Goal: Task Accomplishment & Management: Use online tool/utility

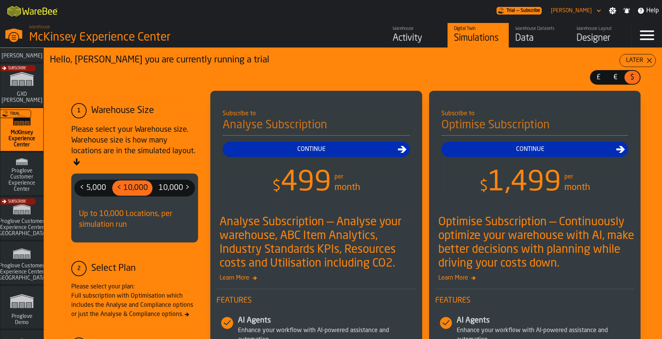
scroll to position [79, 0]
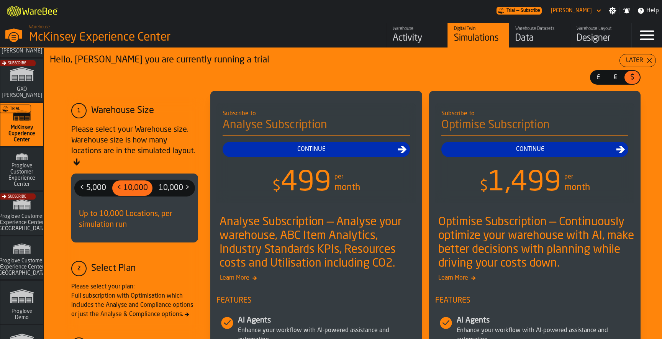
click at [21, 260] on span "Proglove Customer Experience Center (US)" at bounding box center [21, 267] width 57 height 18
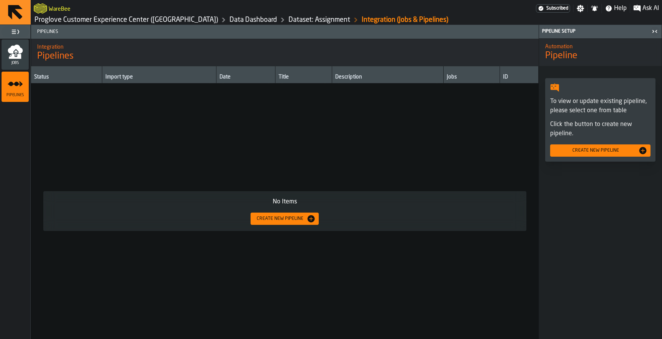
click at [288, 16] on link "Dataset: Assignment" at bounding box center [319, 20] width 62 height 8
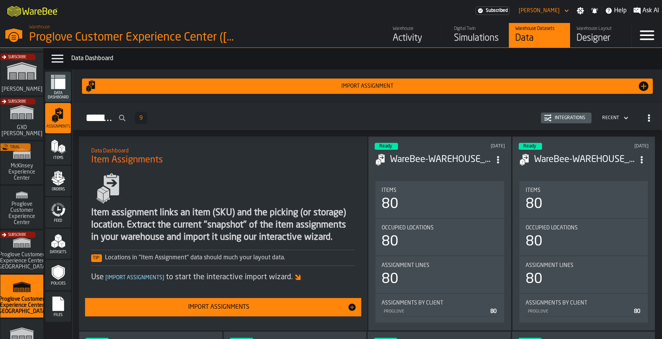
scroll to position [63, 0]
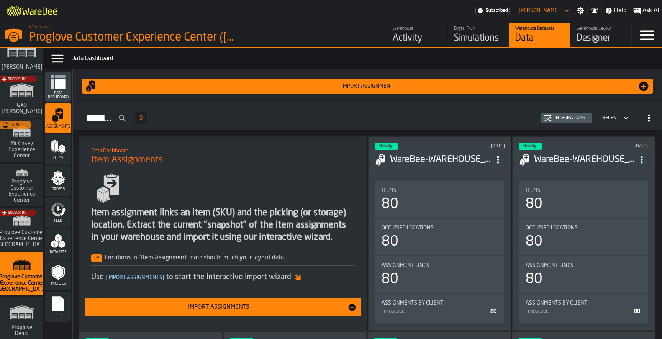
click at [23, 233] on div "Subscribe" at bounding box center [20, 232] width 43 height 44
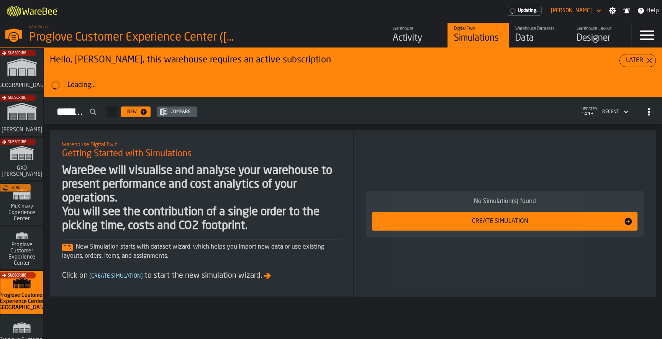
click at [531, 35] on div "Data" at bounding box center [539, 38] width 49 height 12
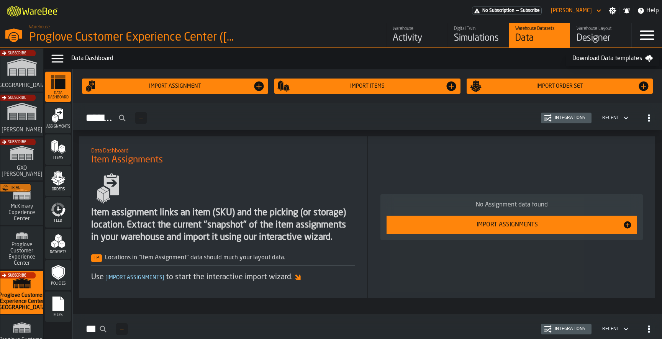
click at [60, 120] on icon "menu Assignments" at bounding box center [58, 115] width 15 height 15
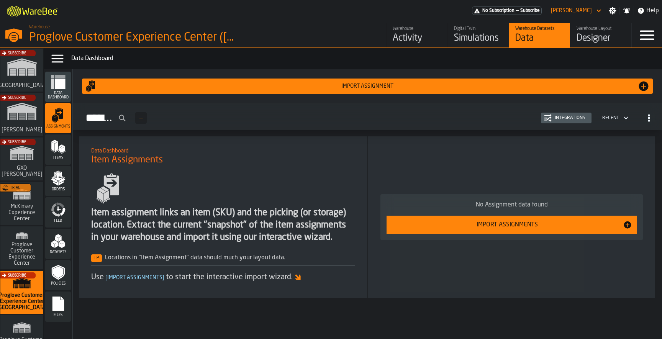
click at [57, 316] on span "Files" at bounding box center [58, 315] width 26 height 4
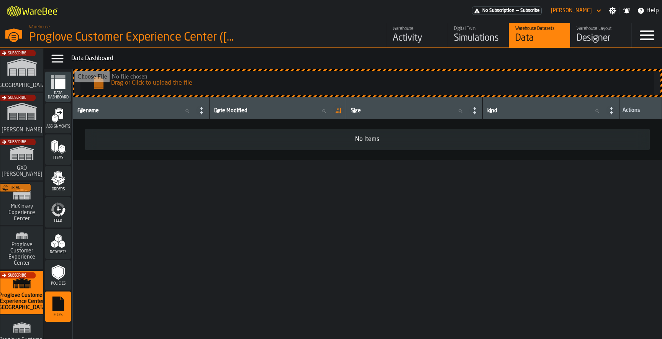
click at [12, 215] on div "Trial" at bounding box center [20, 205] width 43 height 44
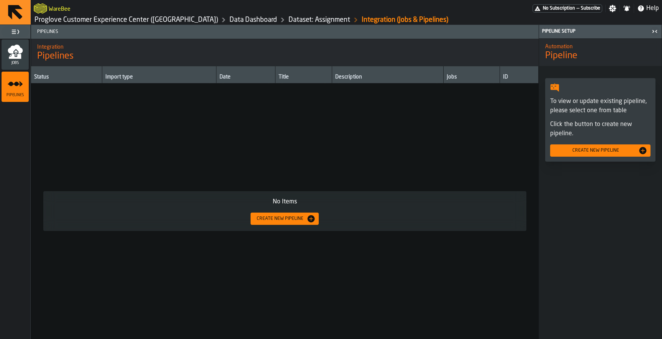
click at [26, 7] on button at bounding box center [15, 12] width 31 height 25
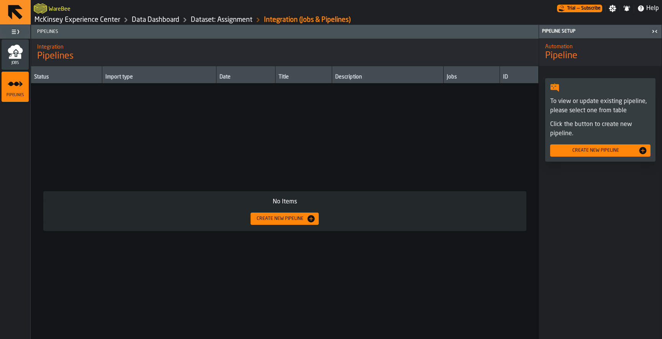
click at [590, 152] on div "Create new pipeline" at bounding box center [595, 150] width 85 height 5
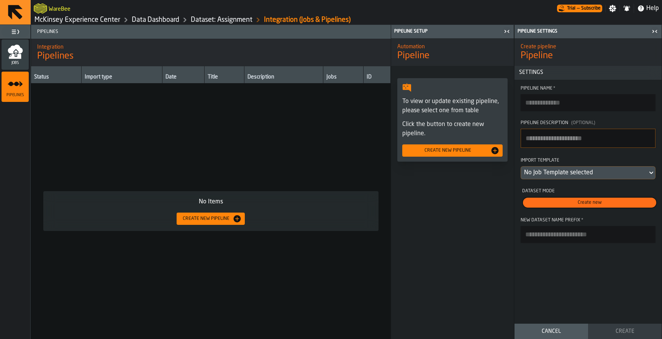
click at [560, 106] on input "Pipeline Name *" at bounding box center [588, 102] width 135 height 17
paste input "**********"
type input "**********"
click at [592, 172] on div "No Job Template selected" at bounding box center [584, 172] width 120 height 9
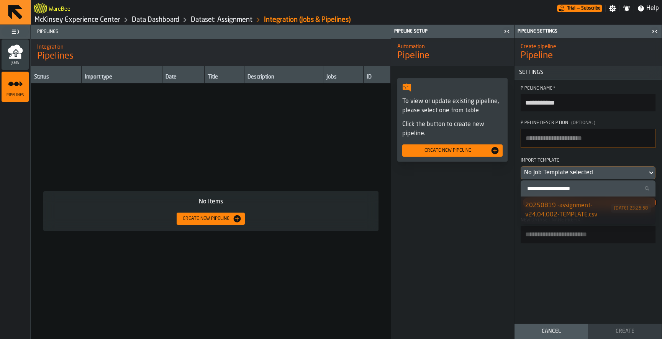
click at [578, 208] on div "20250819 -assignment-v24.04.002-TEMPLATE.csv" at bounding box center [568, 210] width 86 height 18
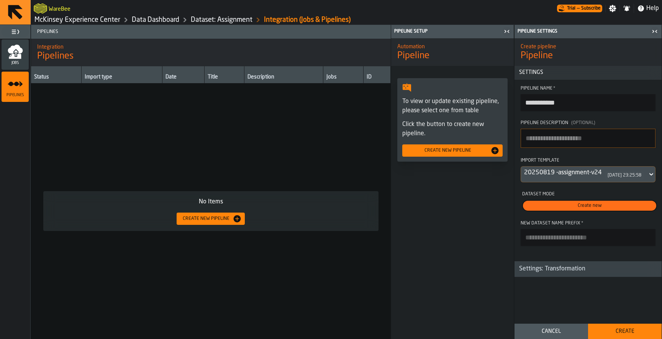
click at [553, 238] on input "New Dataset Name Prefix *" at bounding box center [588, 237] width 135 height 17
paste input "**********"
type input "**********"
click at [535, 286] on div "**********" at bounding box center [587, 179] width 147 height 282
click at [549, 273] on div "Settings: Transformation" at bounding box center [551, 268] width 75 height 9
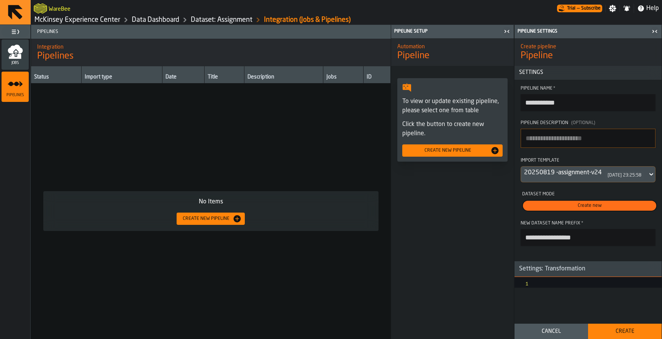
click at [543, 285] on div at bounding box center [599, 284] width 123 height 15
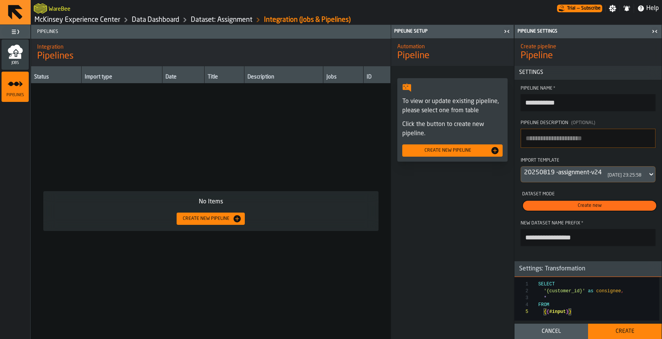
click at [581, 295] on div "SELECT '{customer_id}' as consignee , * FROM { { #input } }" at bounding box center [598, 304] width 121 height 54
type textarea "**********"
click at [624, 332] on div "Create" at bounding box center [625, 331] width 64 height 6
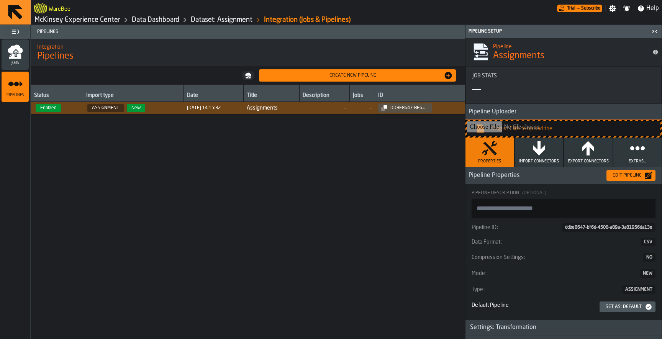
click at [316, 107] on span "—" at bounding box center [325, 108] width 44 height 6
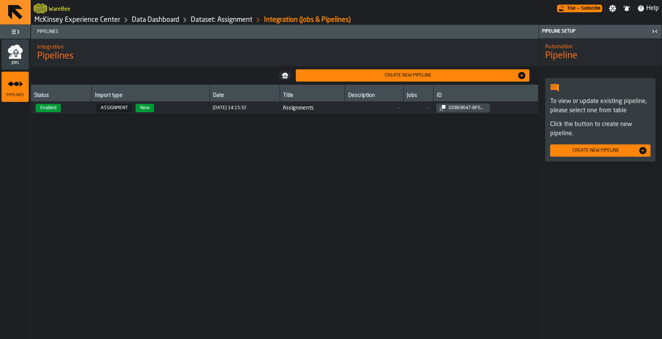
click at [316, 107] on span "Assignments" at bounding box center [312, 108] width 59 height 6
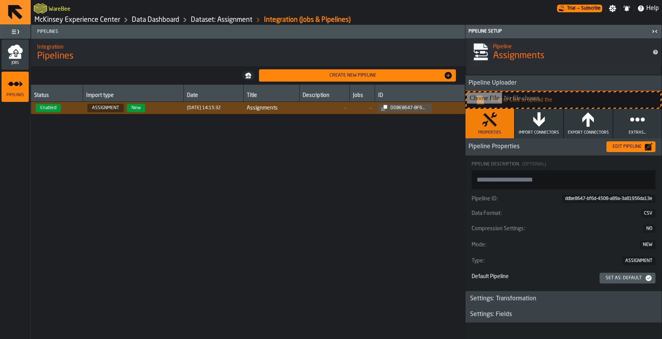
scroll to position [31, 0]
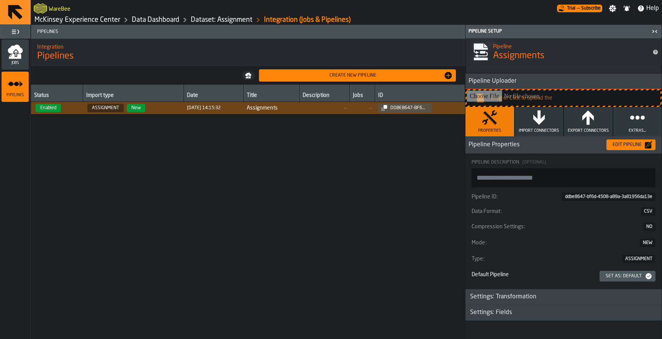
click at [506, 306] on h3 "Settings: Fields" at bounding box center [563, 313] width 196 height 16
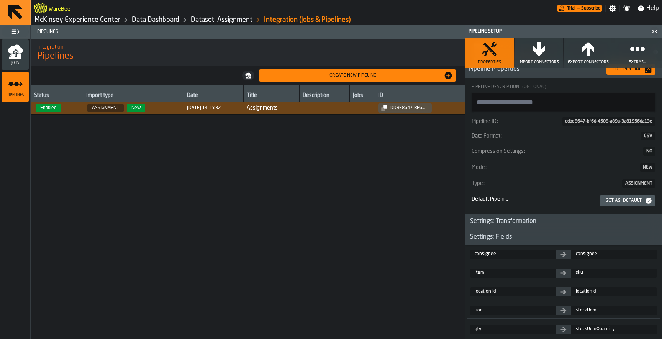
click at [514, 220] on div "Settings: Transformation" at bounding box center [502, 221] width 75 height 9
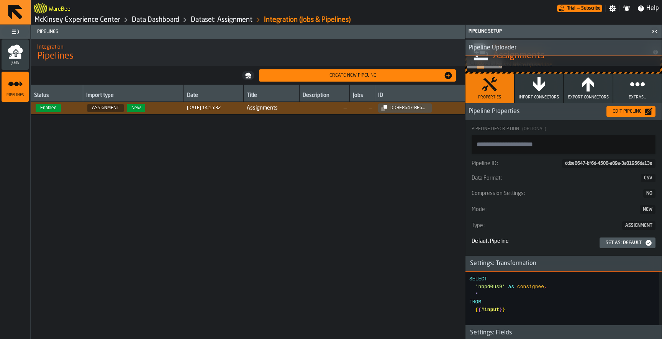
scroll to position [0, 0]
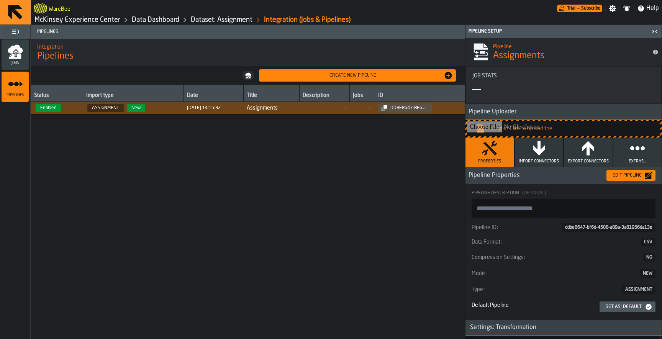
click at [536, 155] on icon "button" at bounding box center [538, 148] width 15 height 15
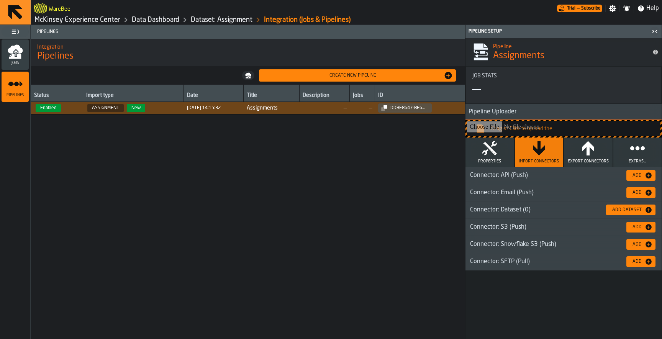
click at [640, 190] on div "Add" at bounding box center [636, 192] width 15 height 5
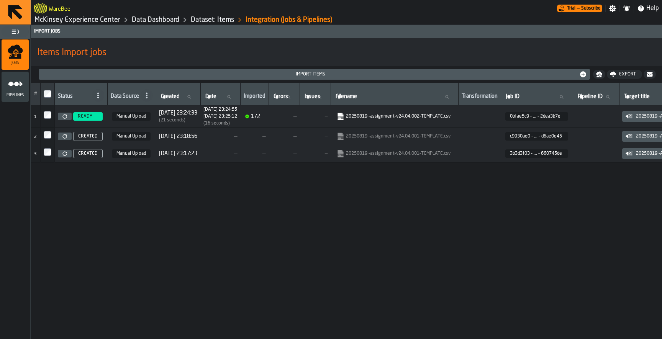
click at [16, 86] on icon "menu Pipelines" at bounding box center [15, 83] width 15 height 15
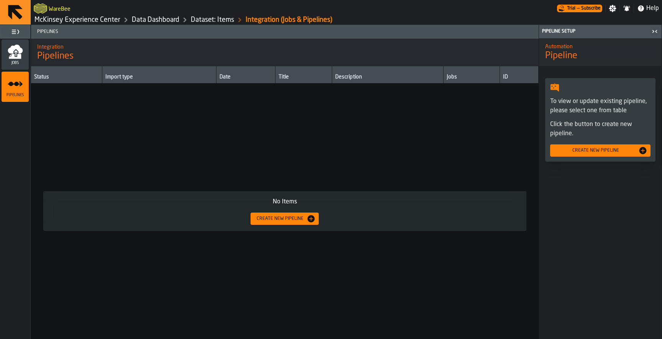
click at [598, 154] on div "Create new pipeline" at bounding box center [600, 150] width 94 height 9
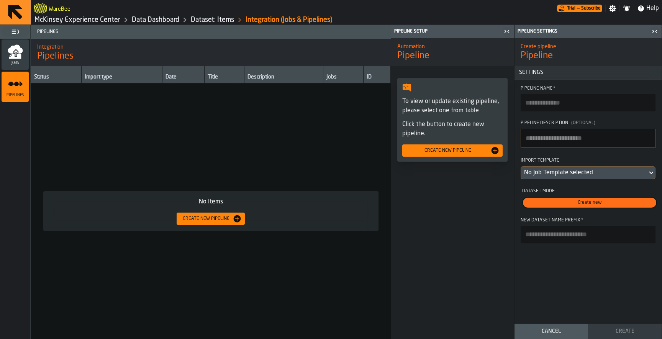
click at [557, 107] on input "Pipeline Name *" at bounding box center [588, 102] width 135 height 17
paste input "*****"
type input "*****"
click at [570, 171] on div "No Job Template selected" at bounding box center [584, 172] width 120 height 9
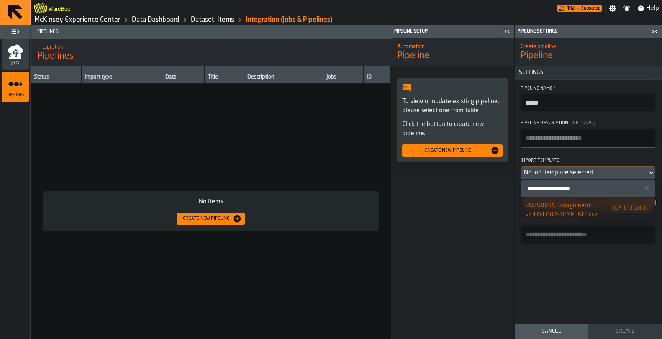
click at [574, 213] on div "20250819 -assignment-v24.04.002-TEMPLATE.csv" at bounding box center [568, 210] width 86 height 18
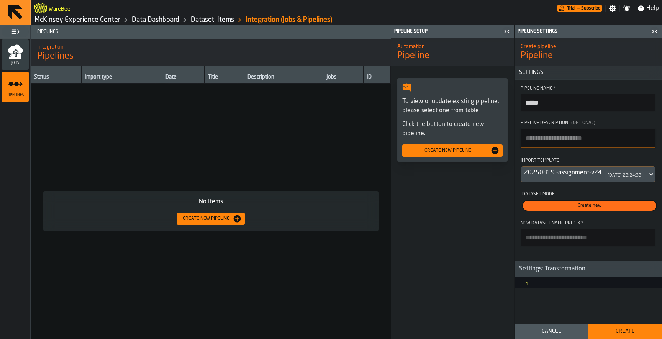
click at [577, 175] on div "20250819 -assignment-v24.04.002-TEMPLATE.csv" at bounding box center [562, 172] width 77 height 9
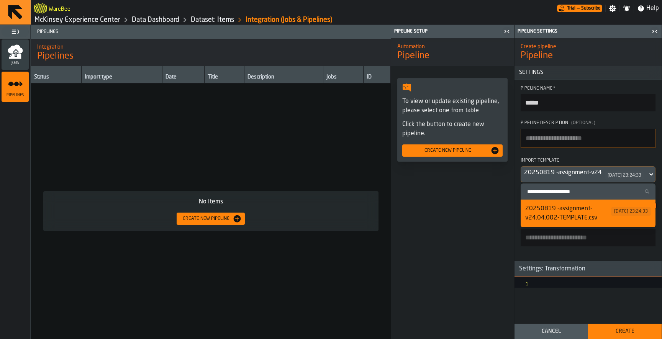
click at [590, 178] on div "20250819 -assignment-v24.04.002-TEMPLATE.csv [DATE] 23:24:33" at bounding box center [584, 174] width 126 height 15
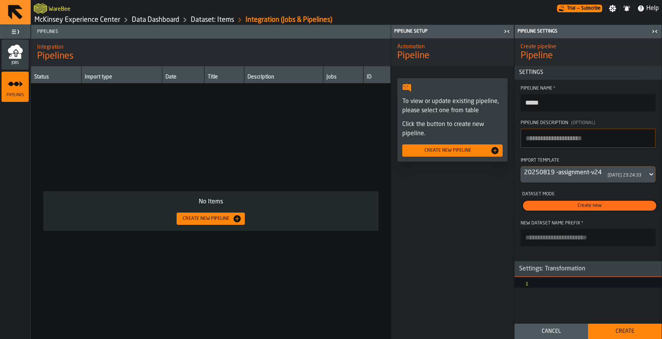
click at [11, 58] on icon "menu Jobs" at bounding box center [15, 56] width 12 height 5
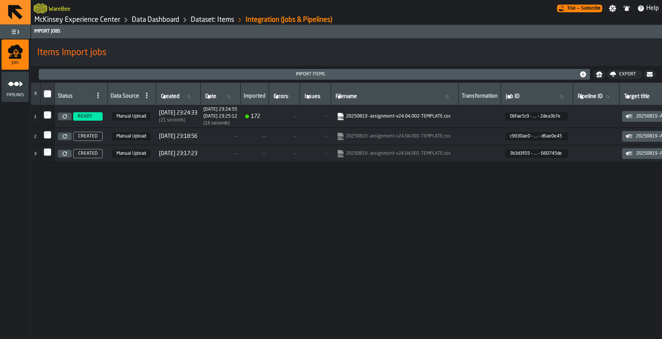
click at [216, 21] on link "Dataset: Items" at bounding box center [212, 20] width 43 height 8
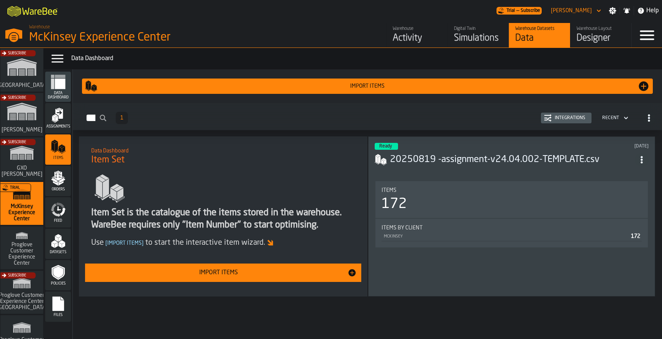
click at [61, 118] on icon "menu Assignments" at bounding box center [59, 114] width 8 height 10
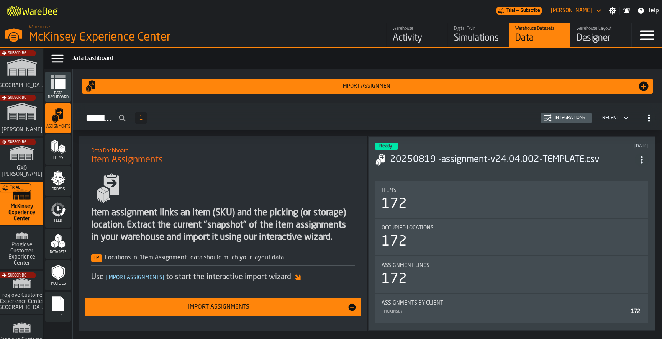
click at [559, 118] on div "Integrations" at bounding box center [570, 117] width 37 height 5
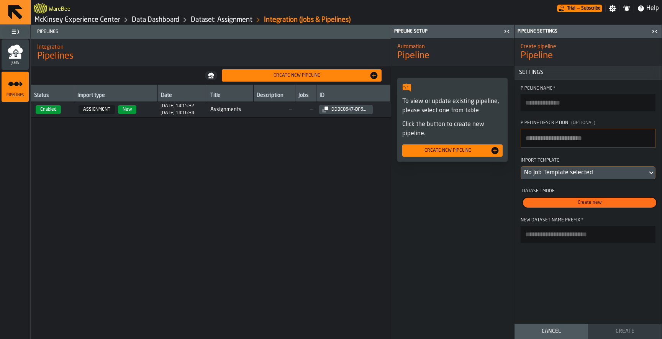
click at [656, 33] on icon "button-toggle-Close me" at bounding box center [654, 31] width 9 height 9
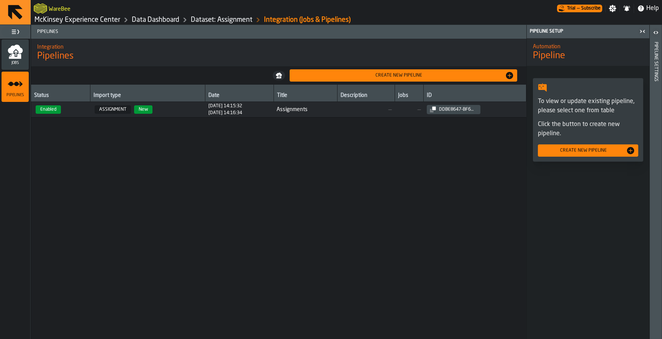
click at [644, 33] on icon "button-toggle-Close me" at bounding box center [644, 31] width 2 height 3
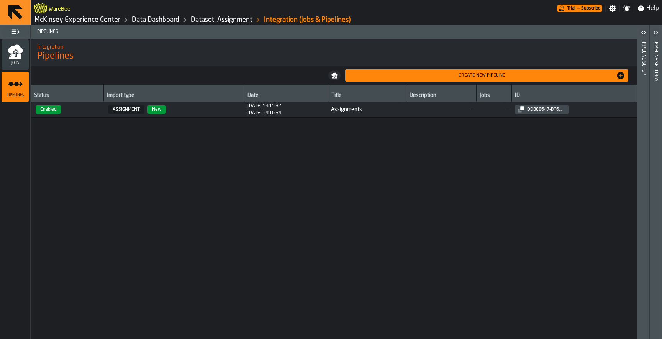
click at [16, 60] on div "Jobs" at bounding box center [15, 54] width 27 height 21
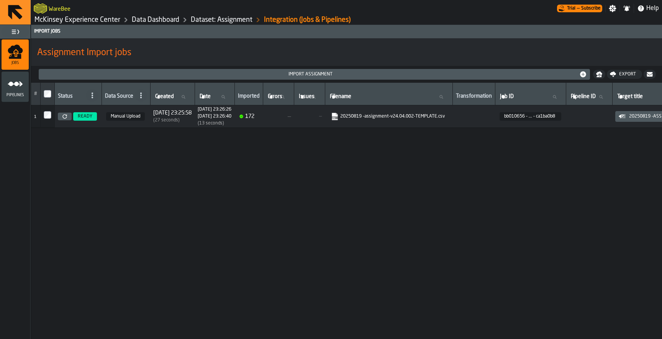
click at [421, 115] on link "20250819 -assignment-v24.04.002-TEMPLATE.csv" at bounding box center [388, 117] width 114 height 8
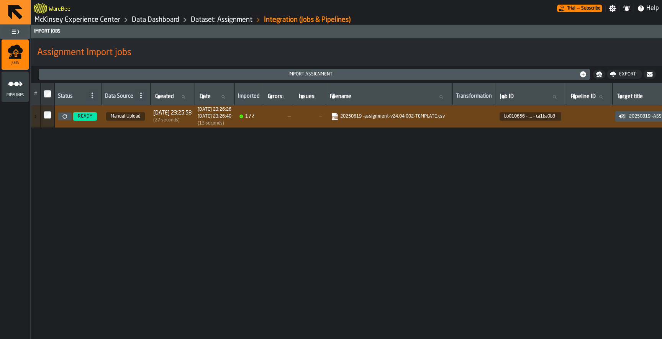
click at [219, 19] on link "Dataset: Assignment" at bounding box center [222, 20] width 62 height 8
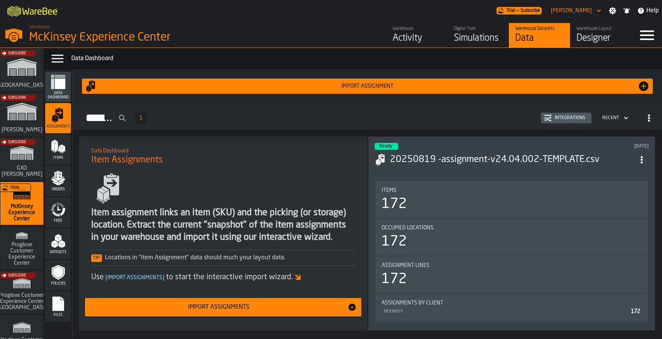
click at [59, 157] on span "Items" at bounding box center [58, 158] width 26 height 4
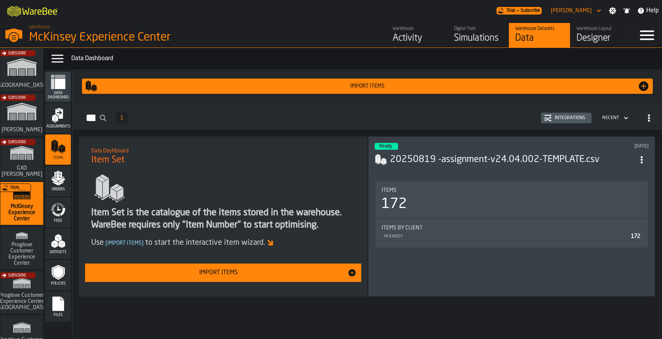
click at [575, 114] on button "Integrations" at bounding box center [566, 118] width 51 height 11
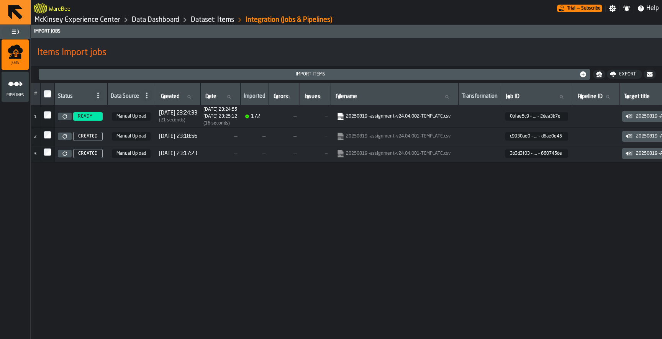
click at [22, 90] on icon "menu Pipelines" at bounding box center [15, 83] width 15 height 15
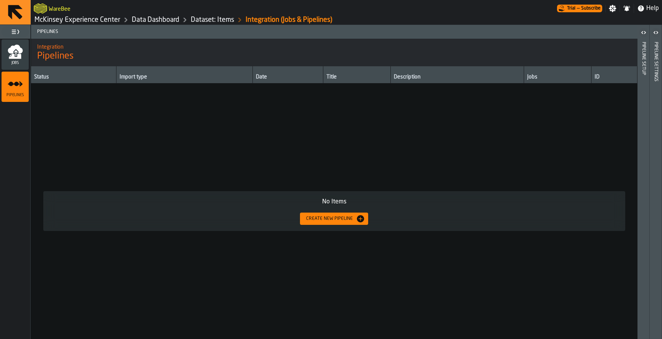
click at [644, 68] on div "Pipeline Setup" at bounding box center [643, 188] width 5 height 297
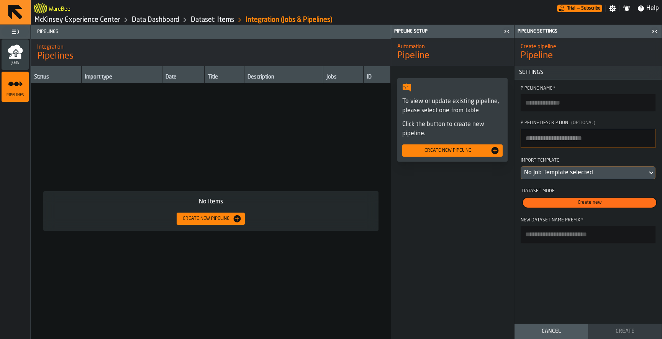
click at [578, 103] on input "Pipeline Name *" at bounding box center [588, 102] width 135 height 17
type input "*****"
click at [563, 171] on div "No Job Template selected" at bounding box center [584, 172] width 120 height 9
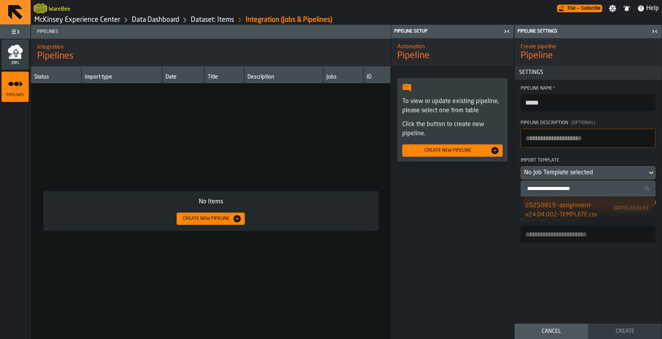
click at [563, 214] on div "20250819 -assignment-v24.04.002-TEMPLATE.csv" at bounding box center [568, 210] width 86 height 18
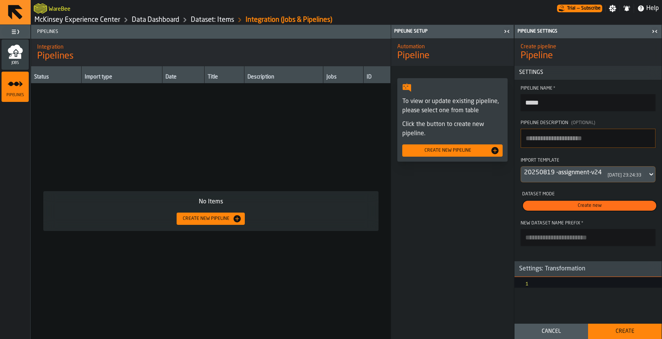
click at [555, 240] on input "New Dataset Name Prefix *" at bounding box center [588, 237] width 135 height 17
paste input "**********"
type input "**********"
click at [561, 274] on div "Settings: Transformation" at bounding box center [551, 268] width 75 height 9
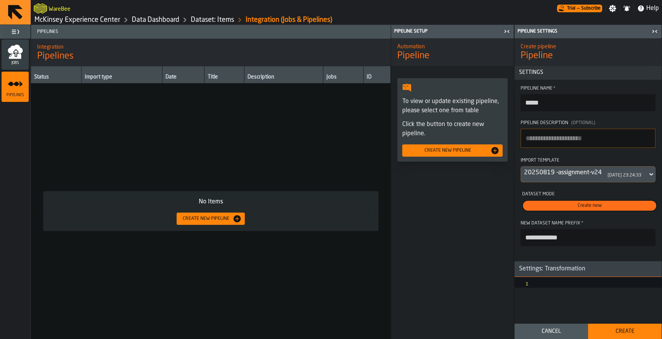
click at [611, 328] on button "Create" at bounding box center [625, 331] width 74 height 15
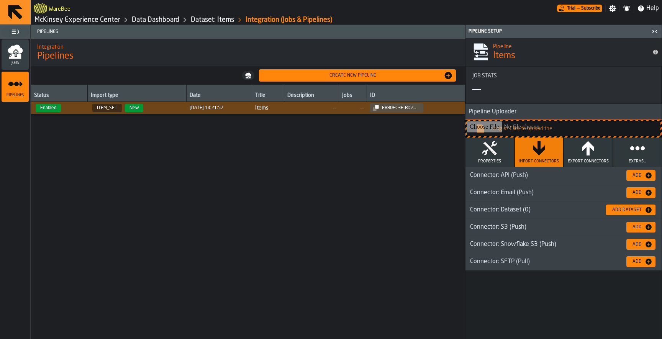
click at [641, 193] on div "Add" at bounding box center [636, 192] width 15 height 5
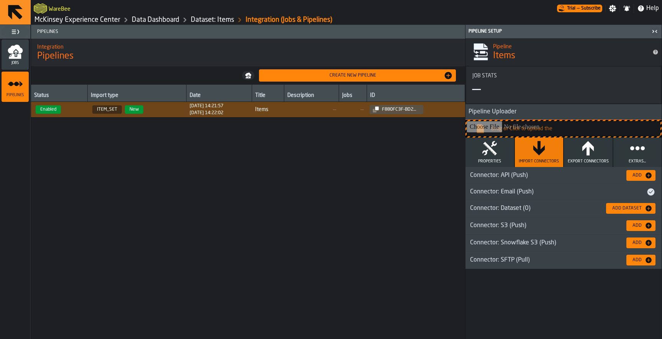
click at [336, 109] on span "—" at bounding box center [311, 109] width 49 height 6
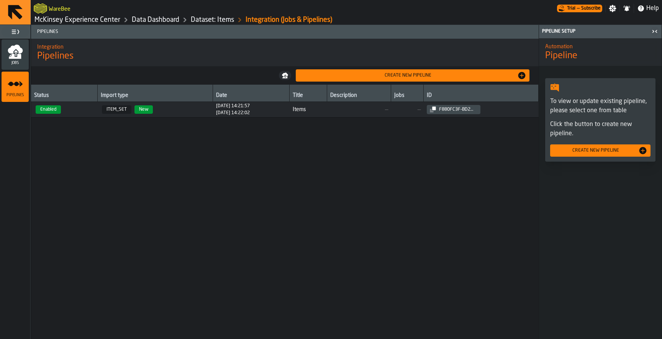
click at [337, 109] on td "—" at bounding box center [359, 110] width 64 height 16
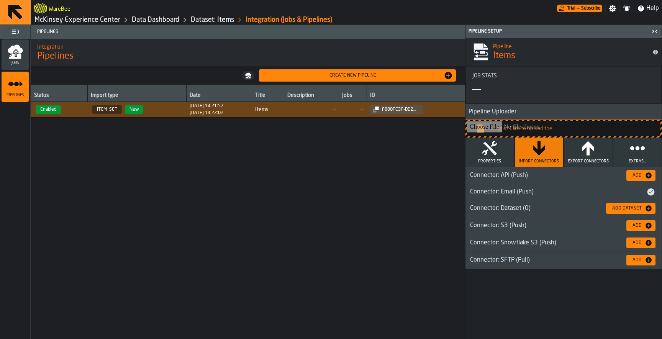
click at [494, 151] on icon "button" at bounding box center [489, 148] width 15 height 14
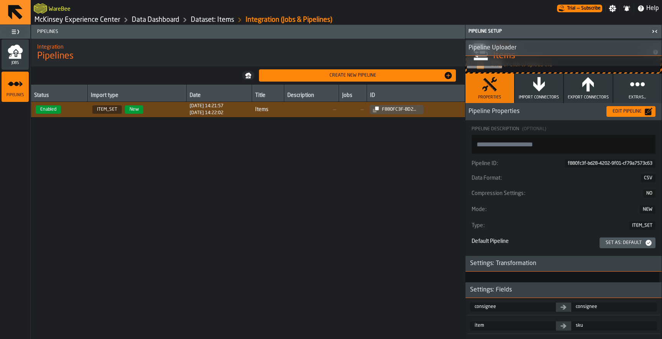
scroll to position [98, 0]
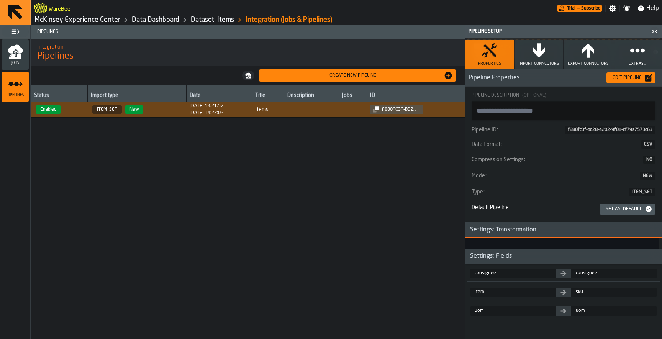
click at [542, 230] on h3 "Settings: Transformation" at bounding box center [563, 230] width 196 height 16
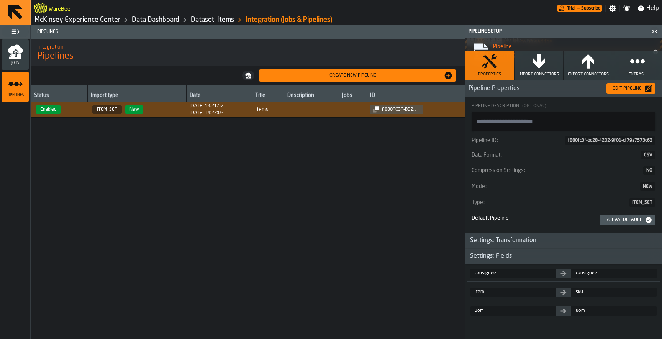
click at [542, 243] on h3 "Settings: Transformation" at bounding box center [563, 241] width 196 height 16
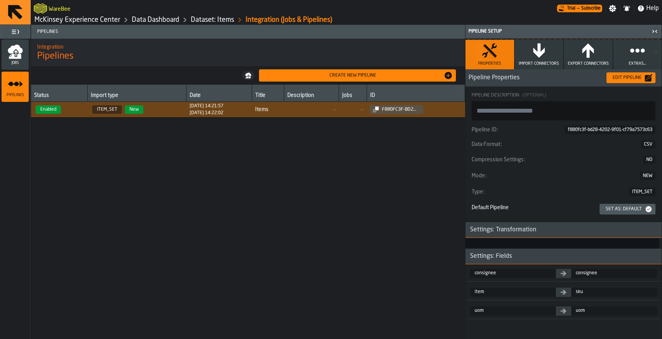
click at [535, 57] on button "Import Connectors" at bounding box center [539, 54] width 49 height 29
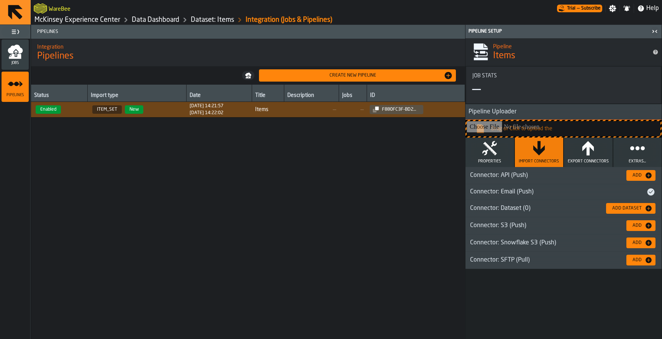
click at [522, 190] on div "Connector: Email (Push)" at bounding box center [555, 191] width 181 height 9
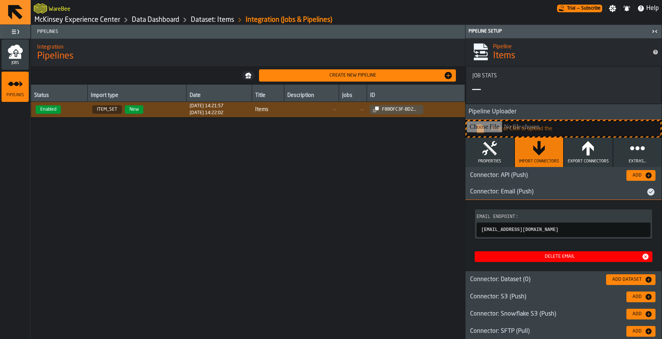
click at [0, 0] on icon "button-" at bounding box center [0, 0] width 0 height 0
click at [215, 20] on link "Dataset: Items" at bounding box center [212, 20] width 43 height 8
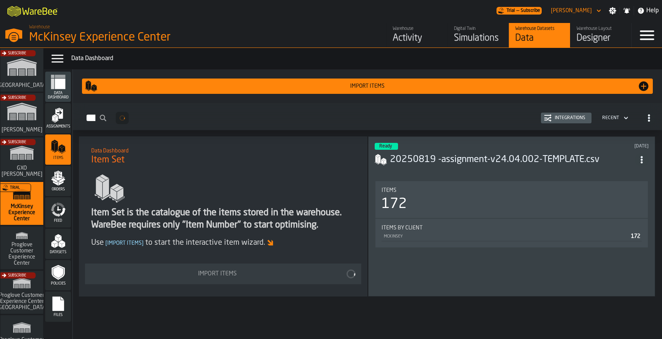
click at [58, 120] on icon "menu Assignments" at bounding box center [58, 115] width 15 height 15
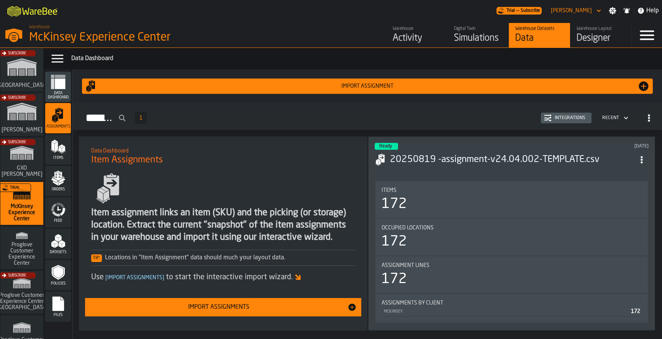
click at [560, 123] on button "Integrations" at bounding box center [566, 118] width 51 height 11
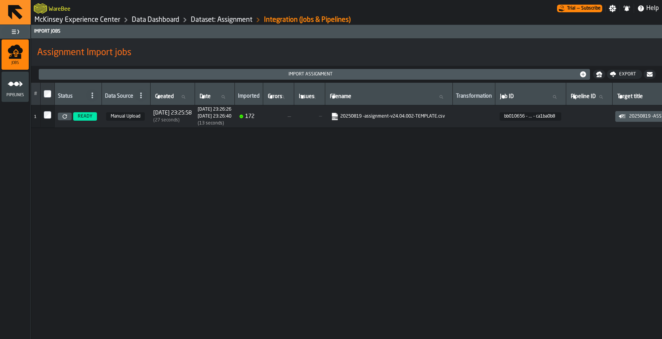
click at [495, 119] on td at bounding box center [473, 116] width 43 height 23
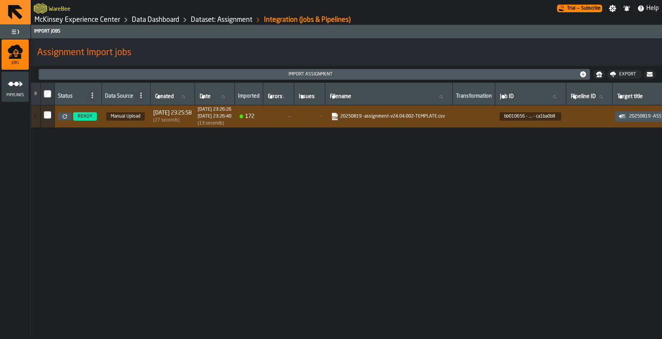
click at [18, 91] on icon "menu Pipelines" at bounding box center [15, 83] width 15 height 15
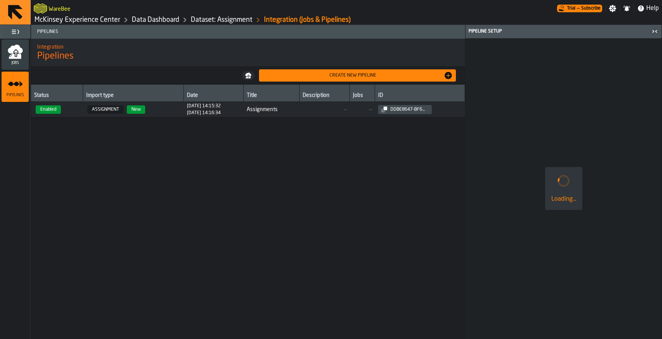
click at [300, 110] on td "Assignments" at bounding box center [272, 110] width 56 height 16
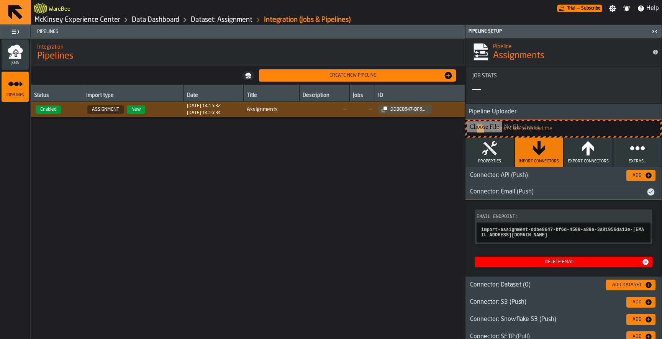
click at [0, 0] on icon "button-" at bounding box center [0, 0] width 0 height 0
